Goal: Information Seeking & Learning: Find contact information

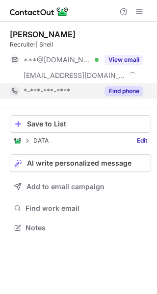
scroll to position [220, 157]
click at [130, 87] on button "Find phone" at bounding box center [123, 91] width 39 height 10
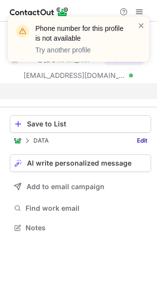
scroll to position [205, 157]
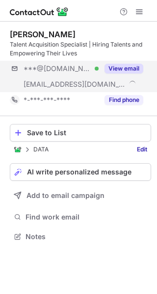
scroll to position [229, 157]
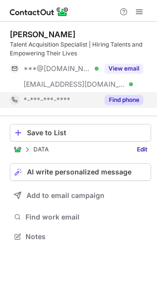
click at [124, 100] on button "Find phone" at bounding box center [123, 100] width 39 height 10
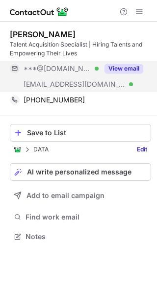
click at [118, 66] on button "View email" at bounding box center [123, 69] width 39 height 10
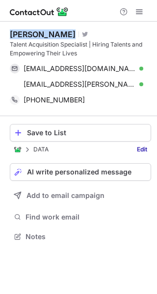
drag, startPoint x: 11, startPoint y: 32, endPoint x: 88, endPoint y: 34, distance: 76.9
click at [88, 34] on div "Arun Krishnaswamy Visit Twitter profile" at bounding box center [80, 34] width 141 height 10
copy div "[PERSON_NAME]"
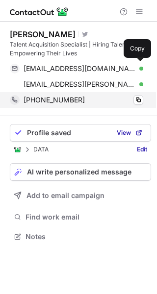
scroll to position [229, 157]
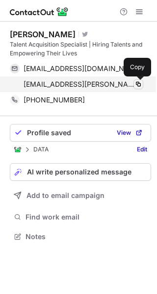
click at [139, 86] on span at bounding box center [138, 84] width 8 height 8
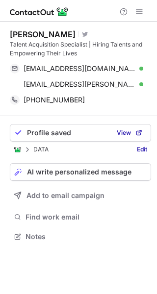
scroll to position [229, 157]
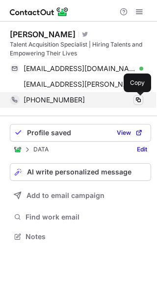
click at [141, 99] on span at bounding box center [138, 100] width 8 height 8
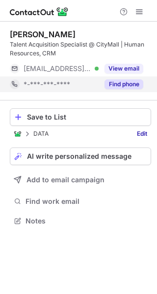
scroll to position [214, 157]
click at [127, 82] on button "Find phone" at bounding box center [123, 84] width 39 height 10
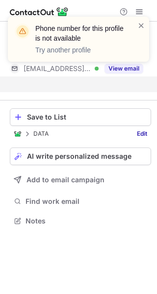
scroll to position [198, 157]
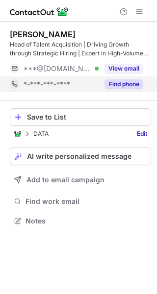
scroll to position [214, 157]
click at [128, 86] on button "Find phone" at bounding box center [123, 84] width 39 height 10
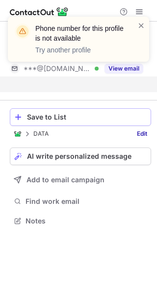
scroll to position [198, 157]
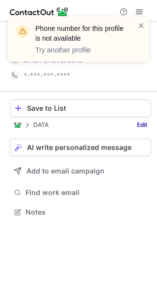
scroll to position [205, 157]
